Goal: Navigation & Orientation: Find specific page/section

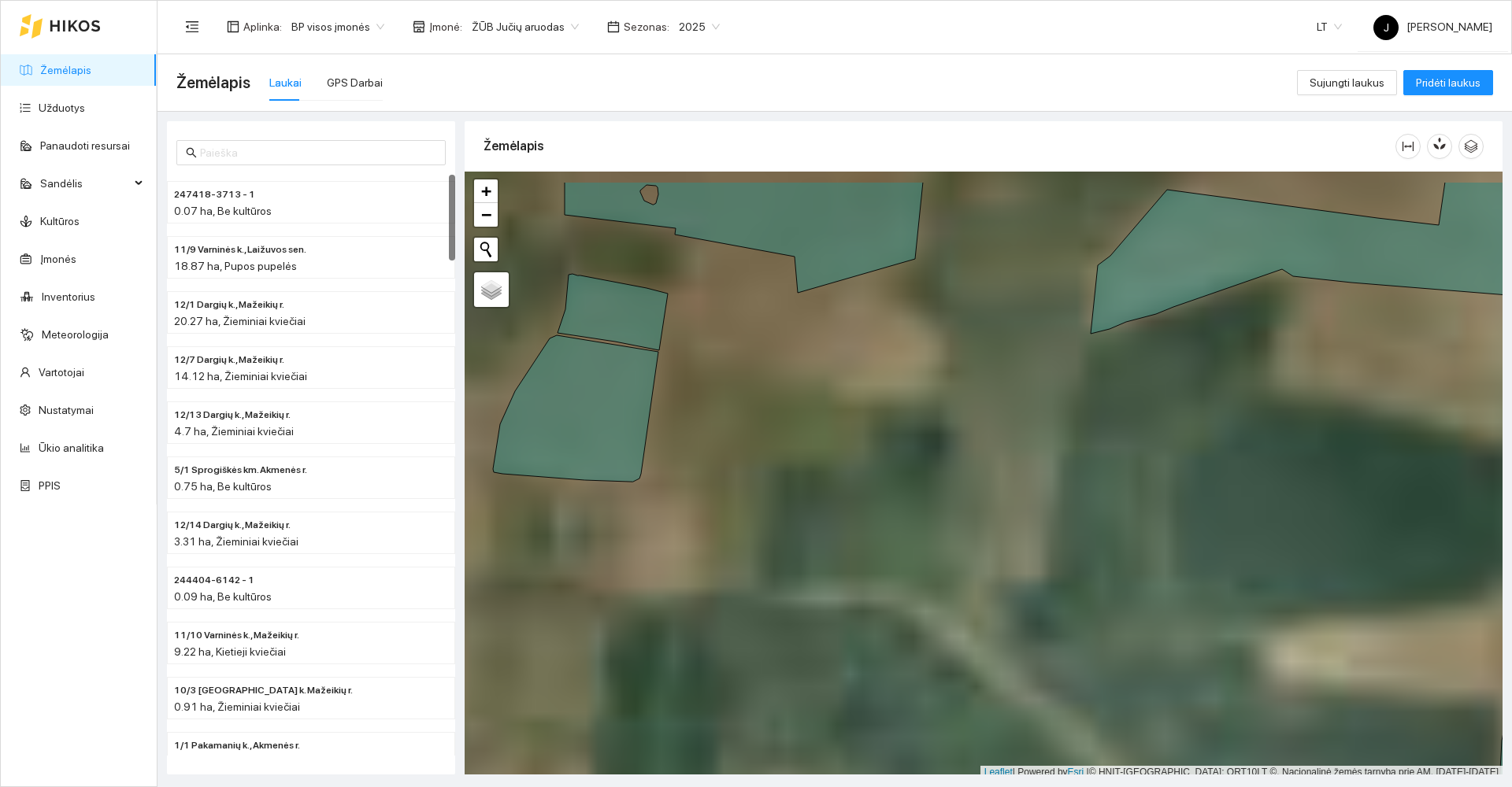
scroll to position [5, 0]
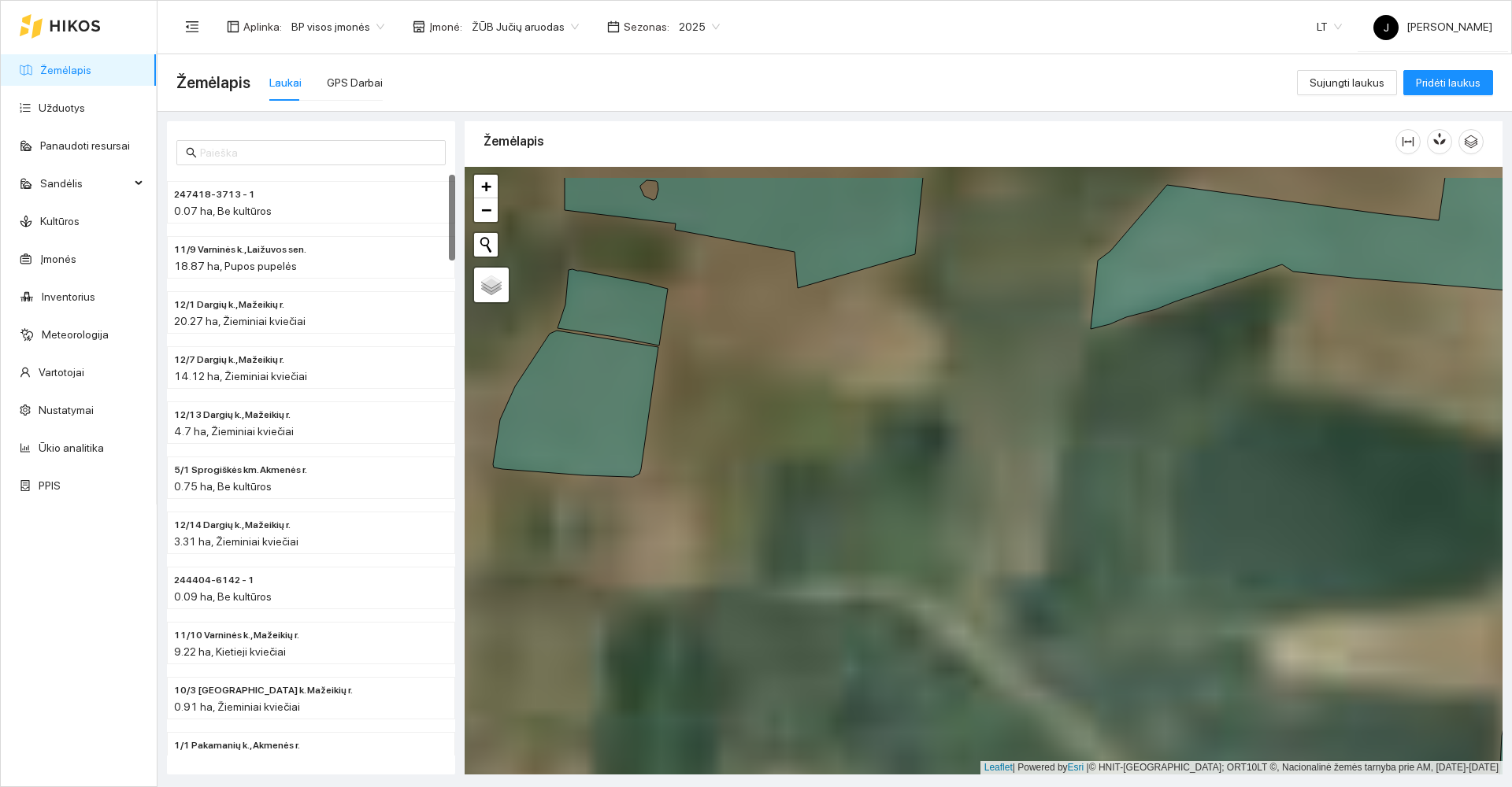
drag, startPoint x: 649, startPoint y: 348, endPoint x: 825, endPoint y: 662, distance: 360.0
click at [824, 665] on g at bounding box center [992, 532] width 1247 height 710
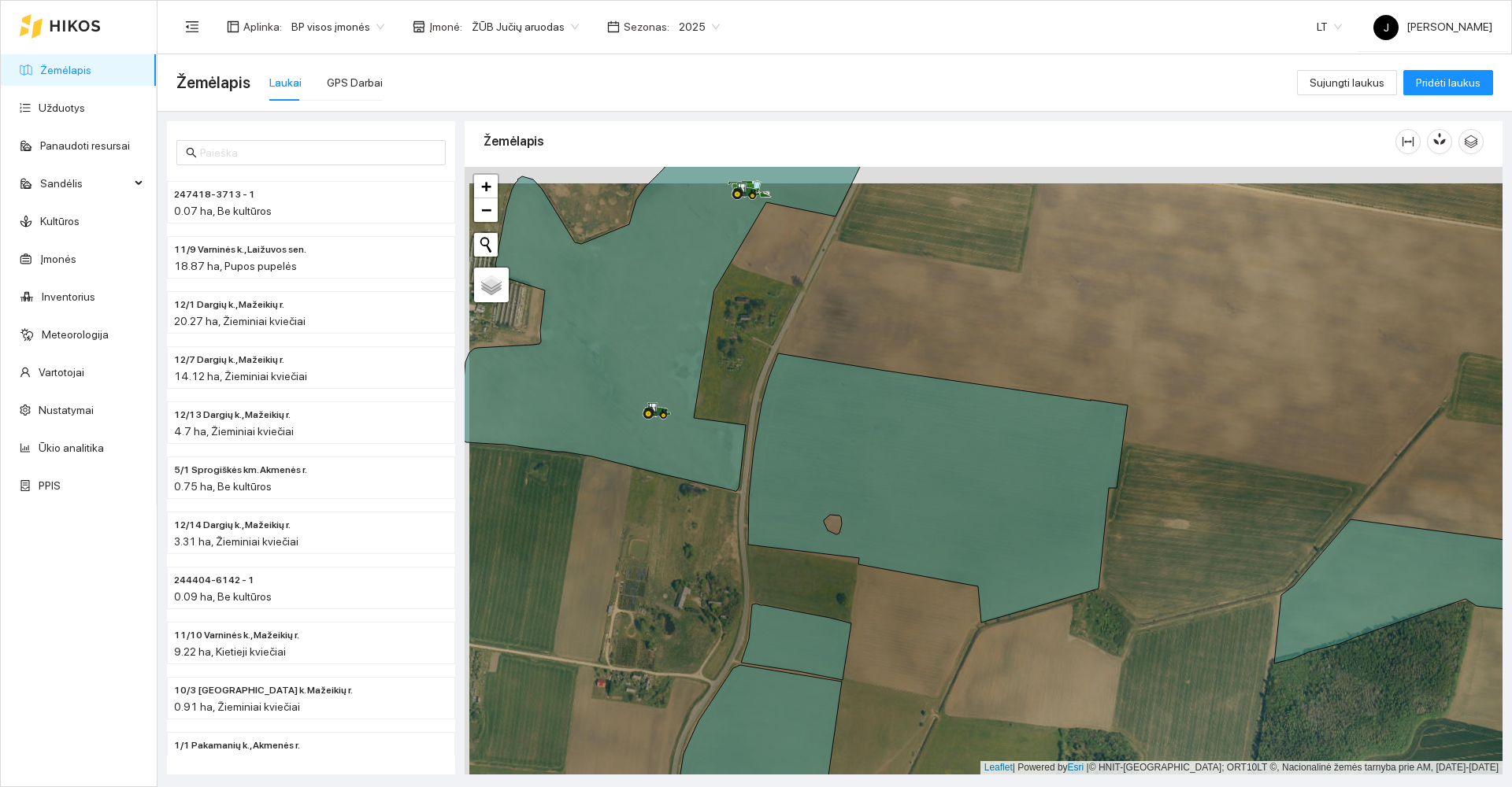
drag, startPoint x: 650, startPoint y: 421, endPoint x: 709, endPoint y: 715, distance: 299.9
click at [652, 438] on div at bounding box center [647, 419] width 9 height 40
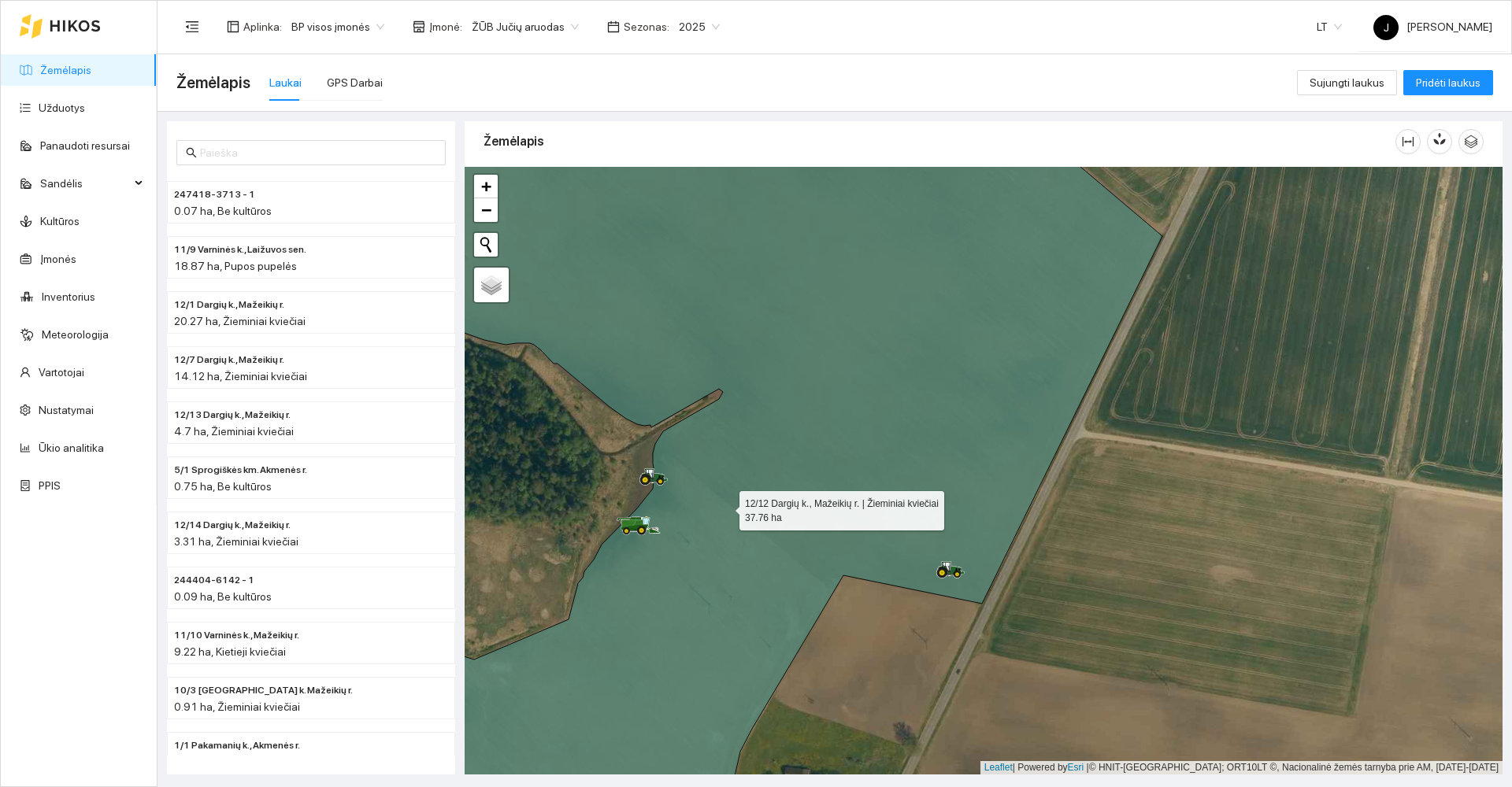
drag, startPoint x: 726, startPoint y: 507, endPoint x: 833, endPoint y: 241, distance: 286.7
click at [831, 244] on icon at bounding box center [761, 470] width 802 height 730
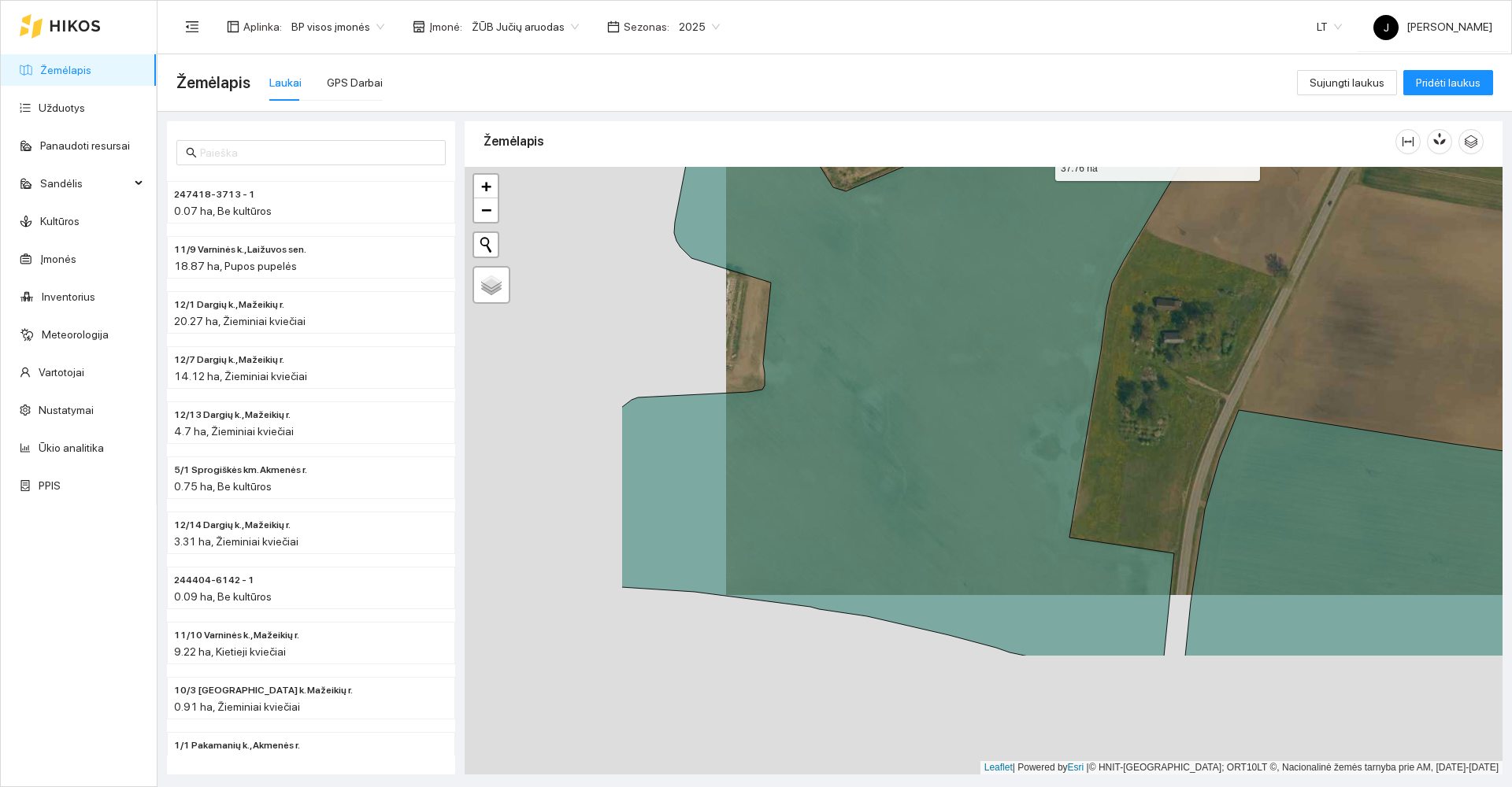
drag, startPoint x: 754, startPoint y: 353, endPoint x: 1026, endPoint y: 160, distance: 333.5
click at [1026, 160] on div "Žemėlapis" at bounding box center [984, 443] width 1038 height 654
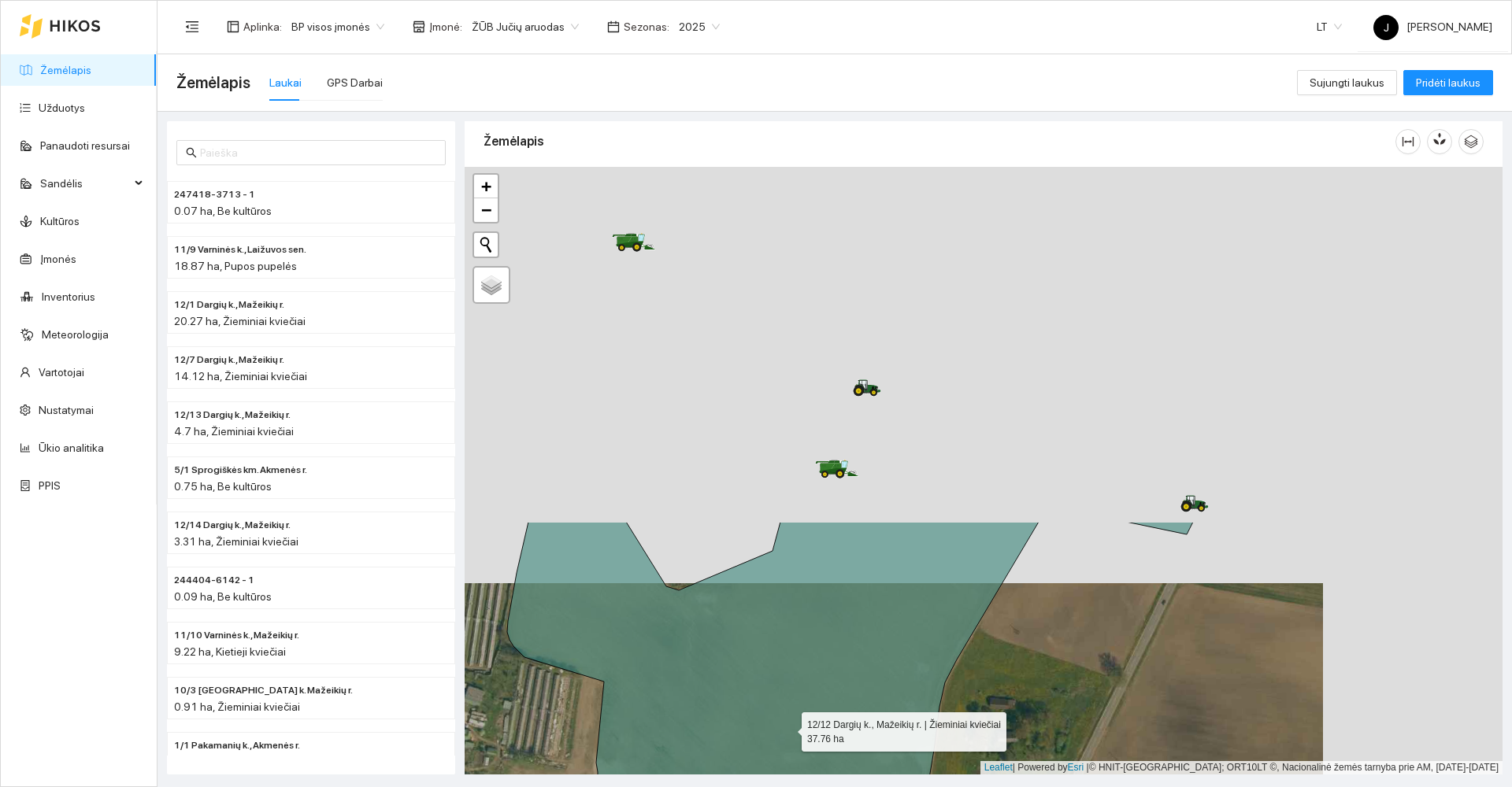
drag, startPoint x: 953, startPoint y: 328, endPoint x: 787, endPoint y: 727, distance: 432.2
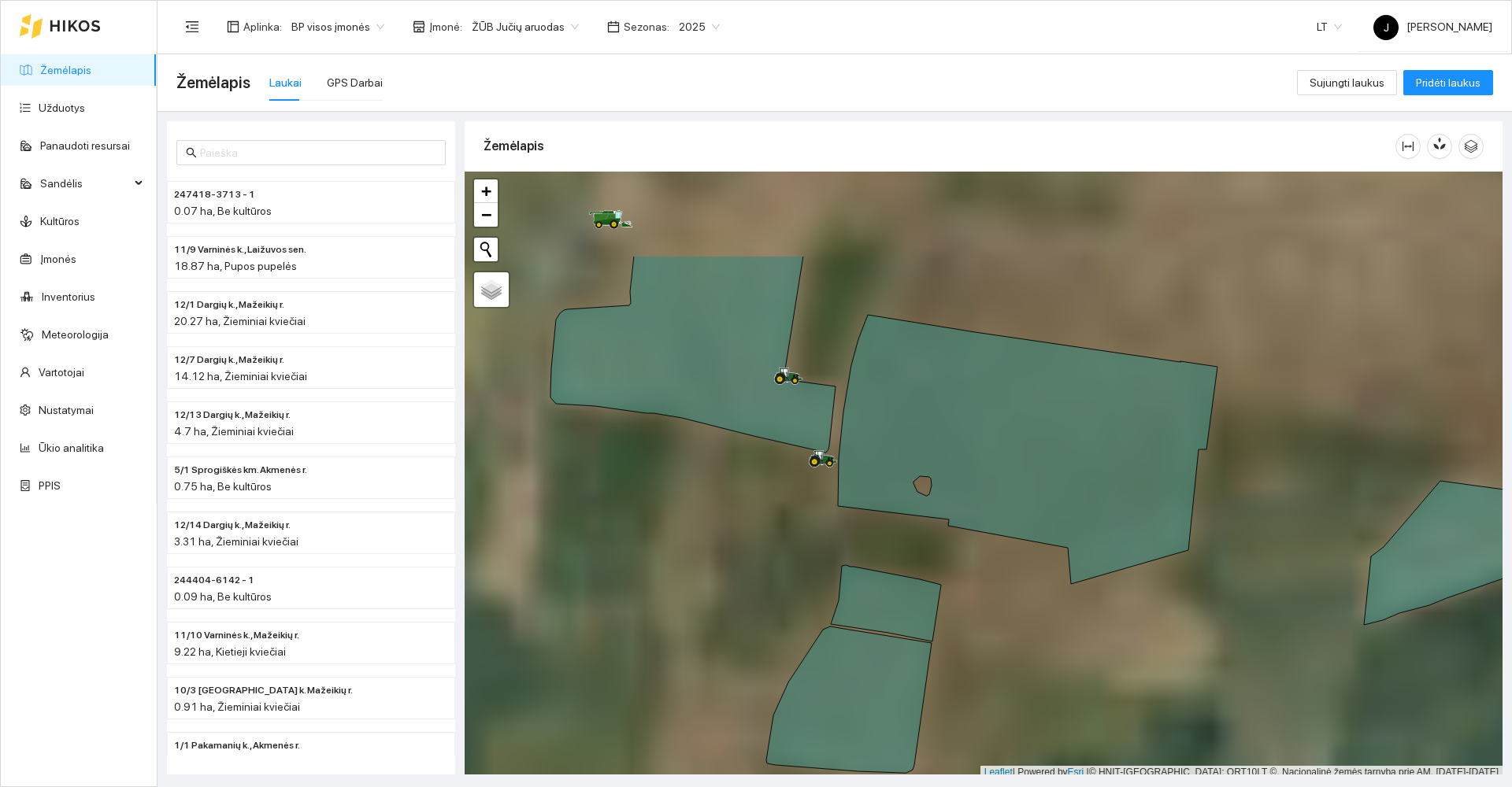
scroll to position [5, 0]
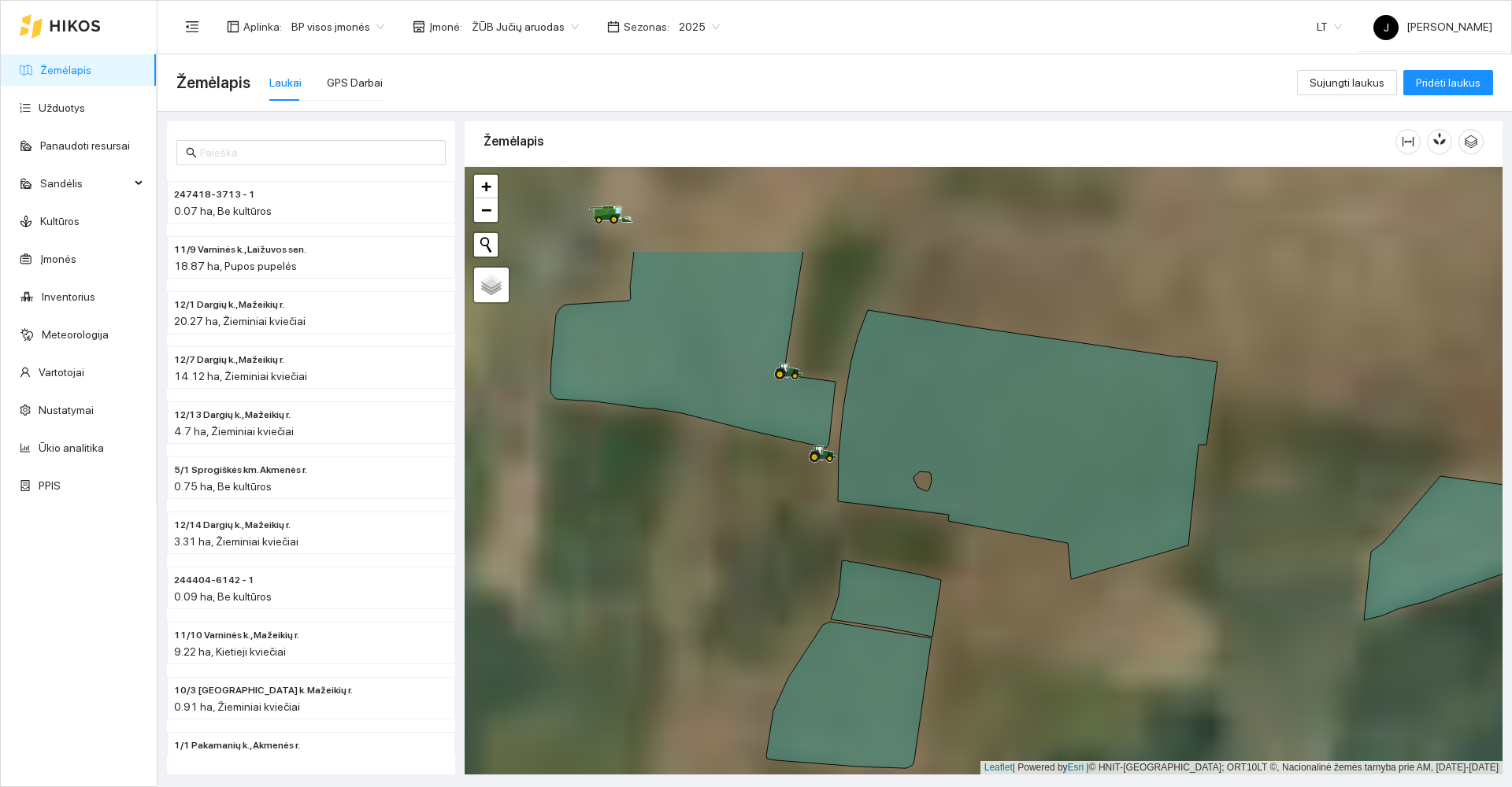
drag, startPoint x: 797, startPoint y: 500, endPoint x: 811, endPoint y: 697, distance: 197.5
click at [811, 697] on div at bounding box center [984, 470] width 1038 height 607
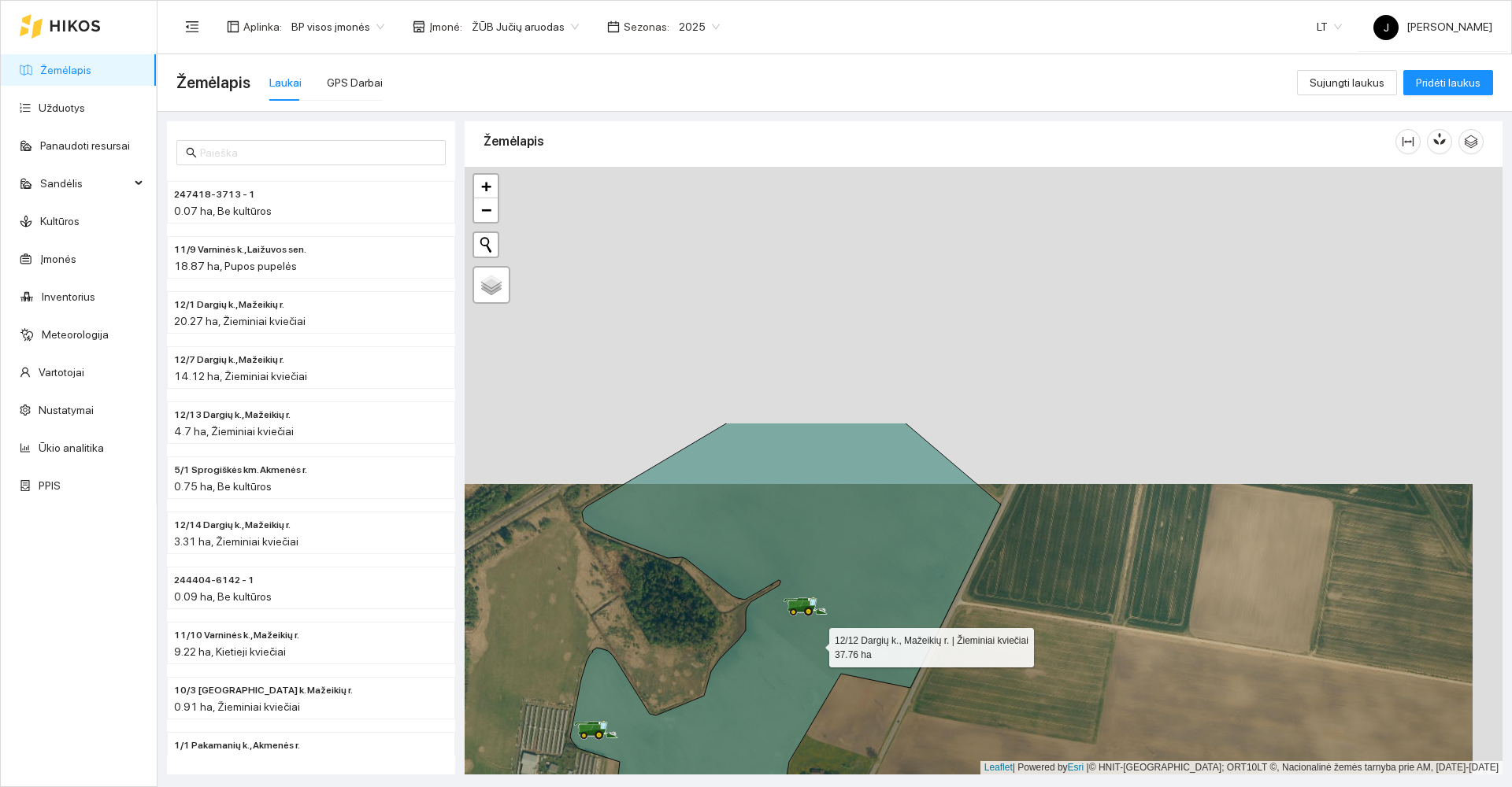
drag, startPoint x: 820, startPoint y: 626, endPoint x: 812, endPoint y: 638, distance: 14.4
click at [814, 639] on icon at bounding box center [768, 693] width 466 height 540
